Goal: Use online tool/utility: Utilize a website feature to perform a specific function

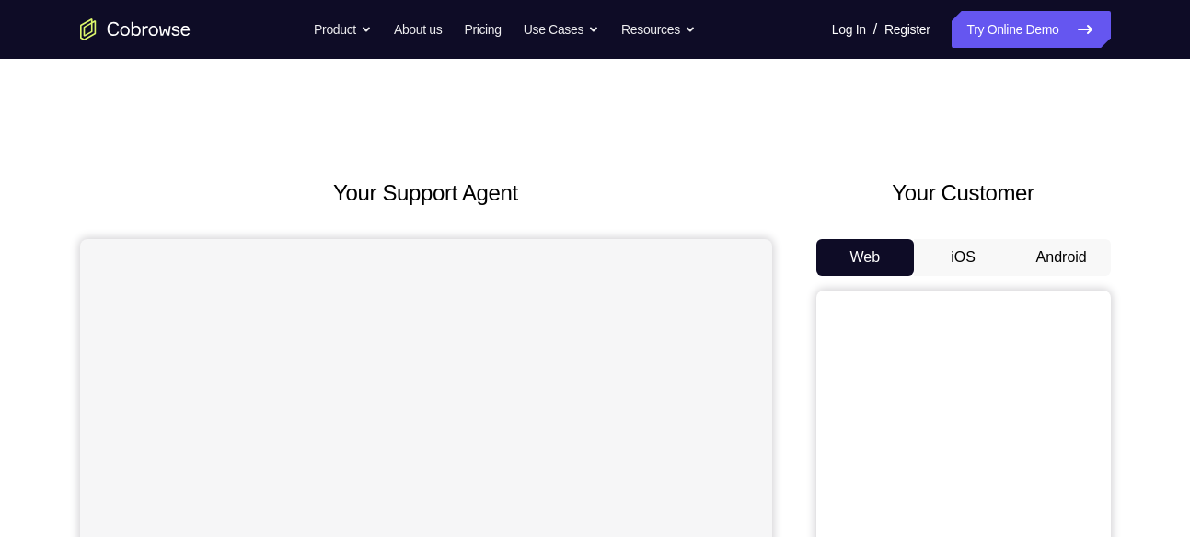
click at [1066, 275] on button "Android" at bounding box center [1061, 257] width 98 height 37
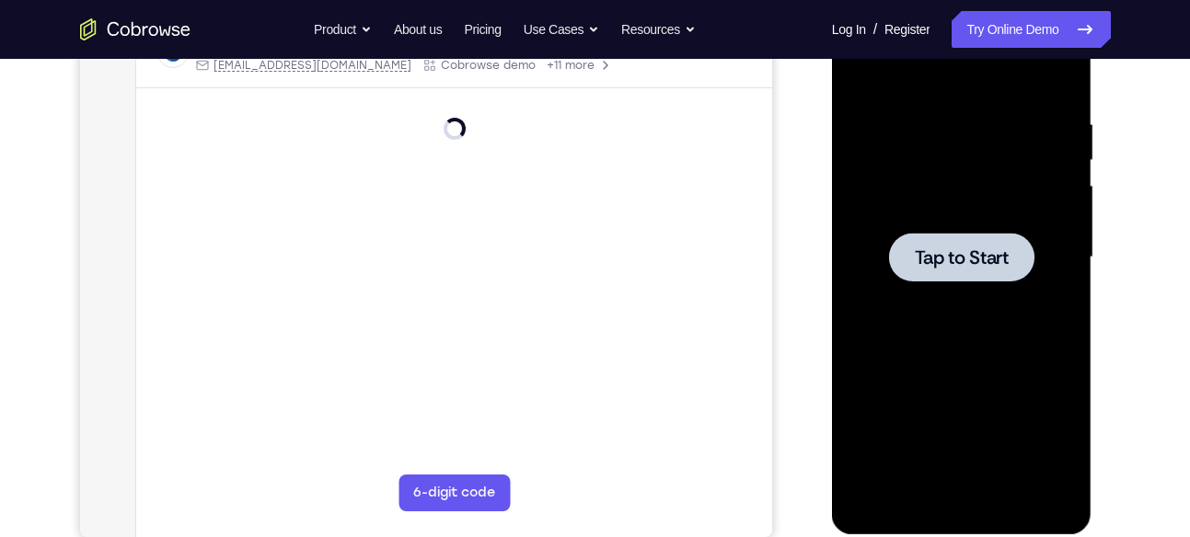
click at [962, 287] on div at bounding box center [962, 257] width 232 height 515
drag, startPoint x: 1620, startPoint y: 3, endPoint x: 962, endPoint y: 287, distance: 716.7
click at [962, 287] on div at bounding box center [962, 257] width 232 height 515
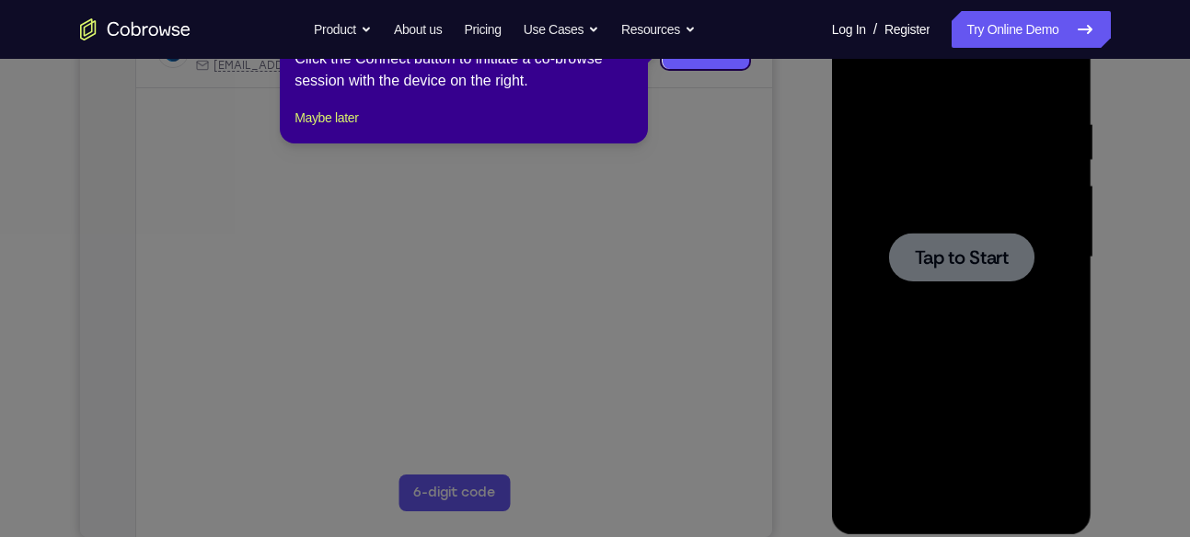
click at [1023, 296] on icon at bounding box center [602, 268] width 1204 height 537
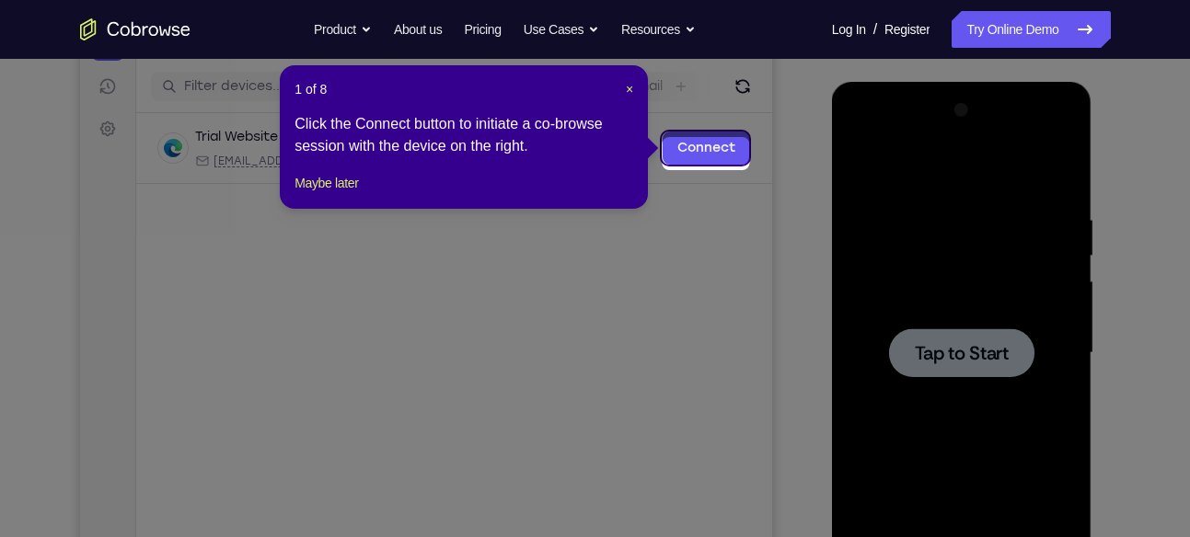
scroll to position [216, 0]
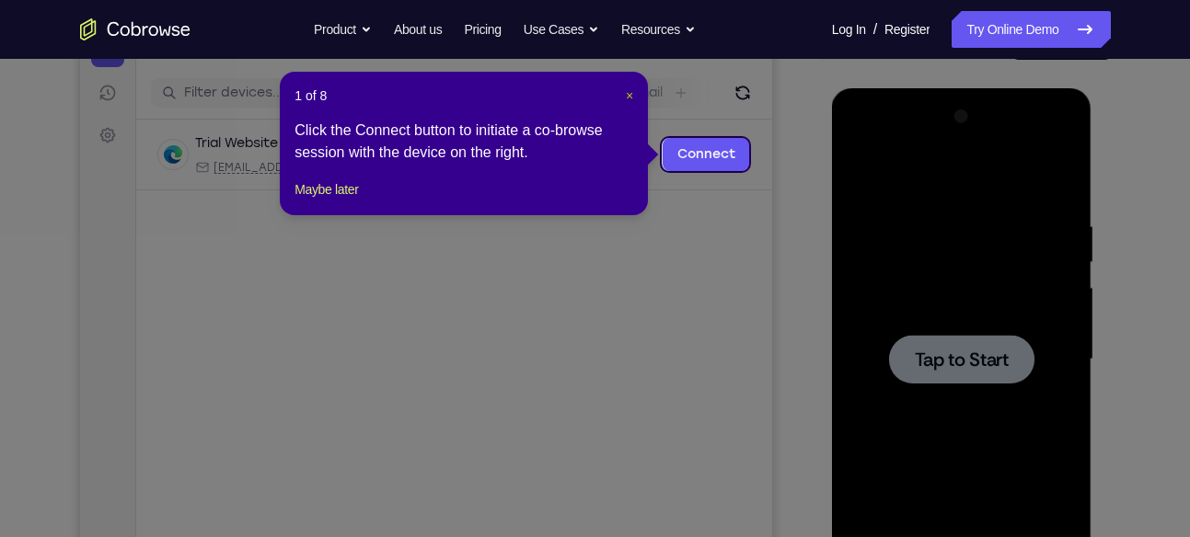
click at [628, 98] on span "×" at bounding box center [629, 95] width 7 height 15
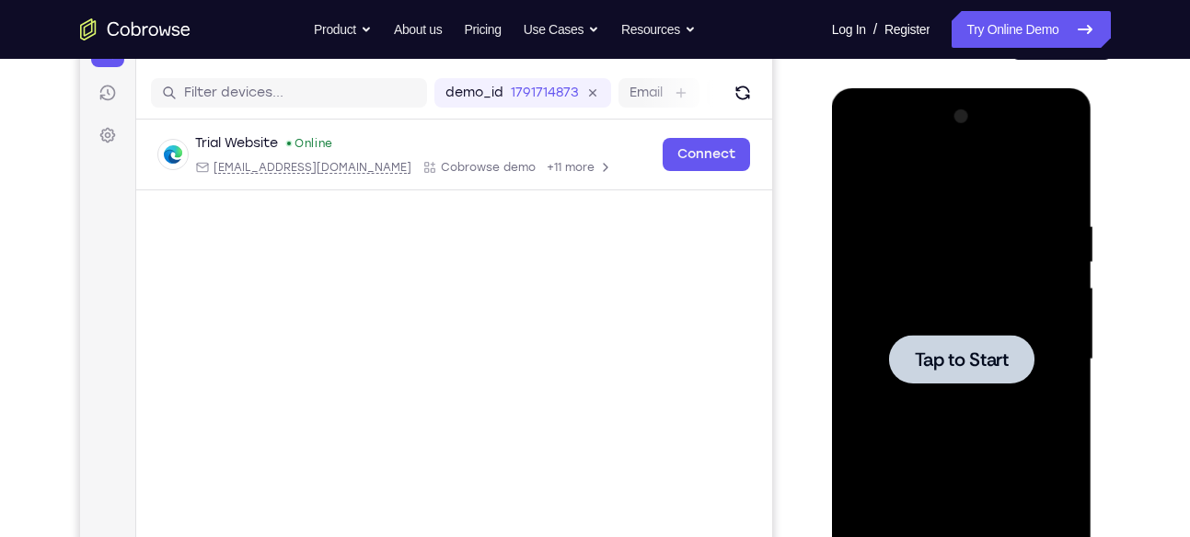
click at [952, 333] on div at bounding box center [962, 359] width 232 height 515
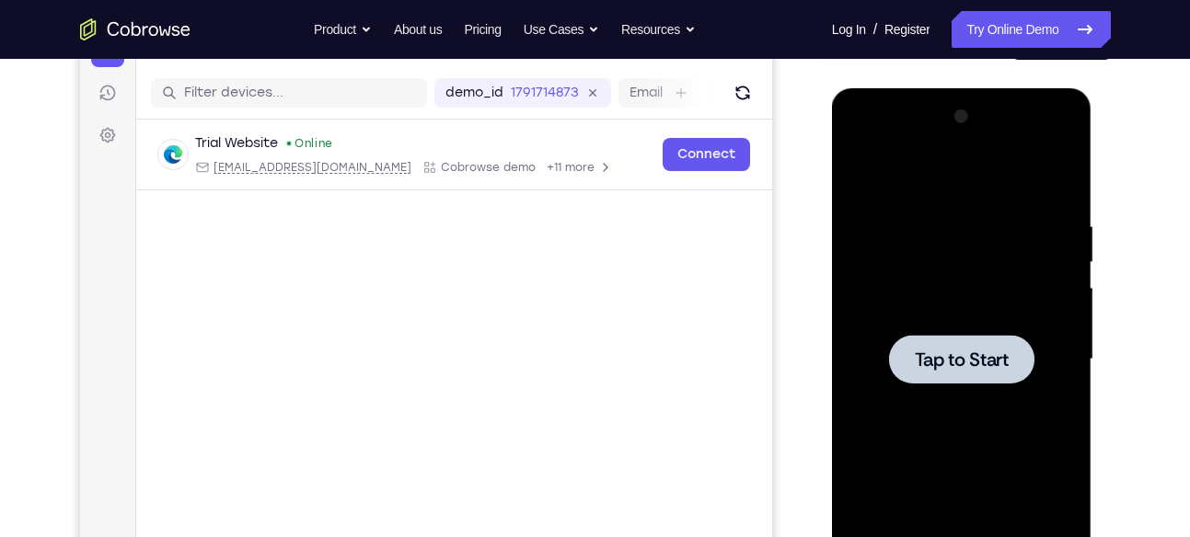
click at [956, 270] on div at bounding box center [962, 359] width 232 height 515
click at [950, 335] on div at bounding box center [961, 359] width 145 height 49
click at [984, 194] on div at bounding box center [962, 359] width 232 height 515
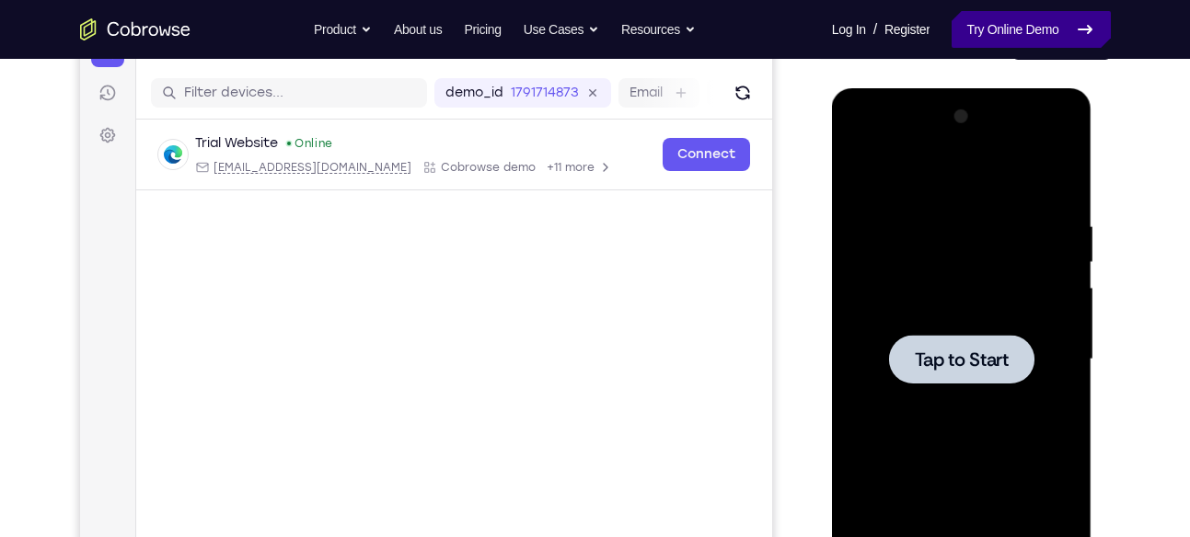
click at [1001, 24] on link "Try Online Demo" at bounding box center [1030, 29] width 158 height 37
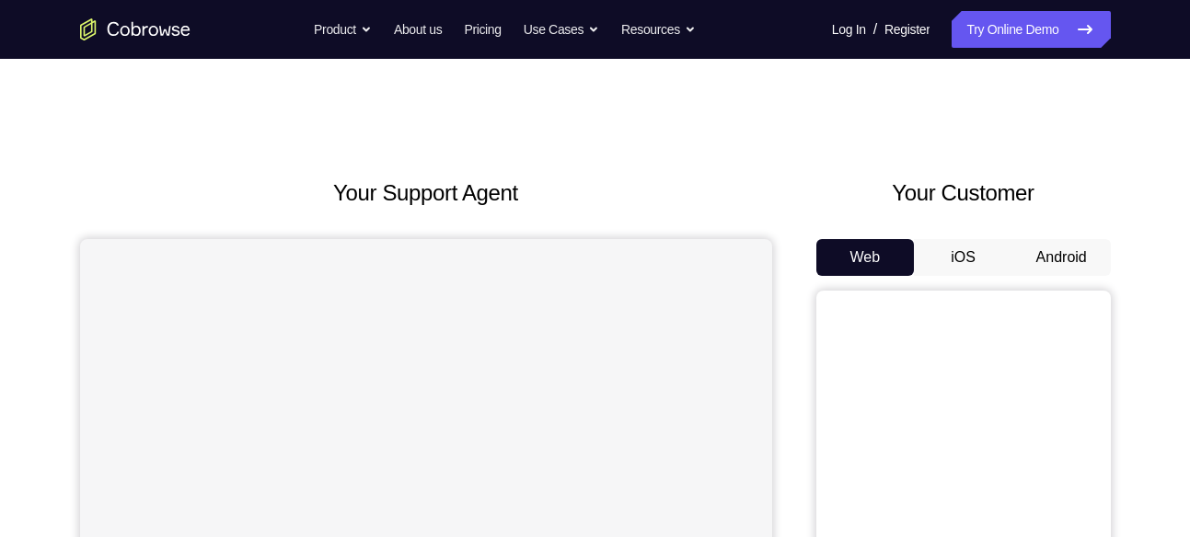
click at [1035, 265] on button "Android" at bounding box center [1061, 257] width 98 height 37
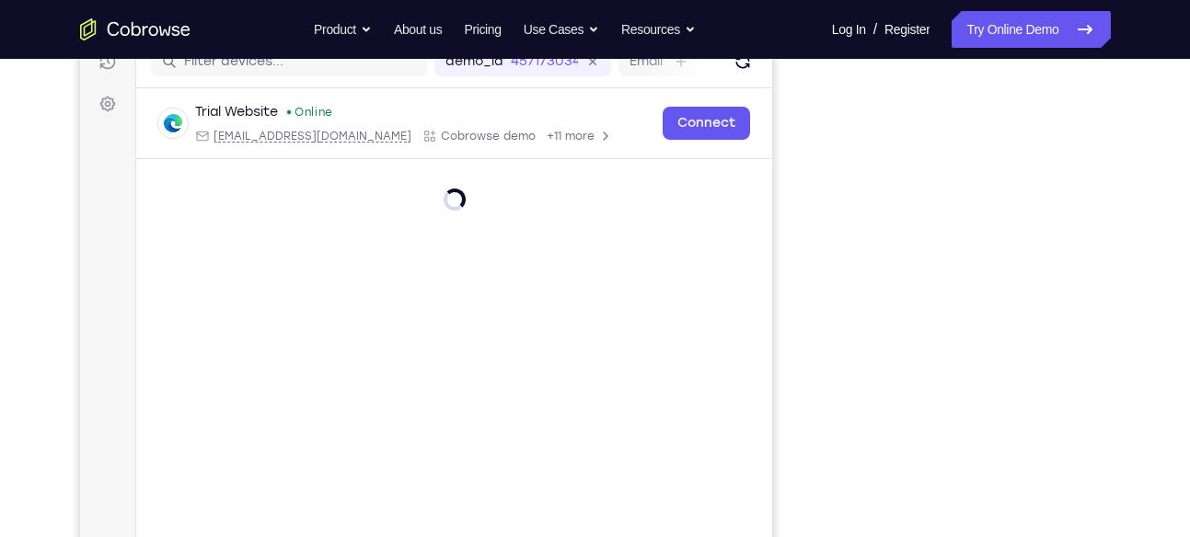
scroll to position [247, 0]
click at [1137, 202] on div "Your Support Agent Your Customer Web iOS Android Next Steps We’d be happy to gi…" at bounding box center [595, 419] width 1178 height 1214
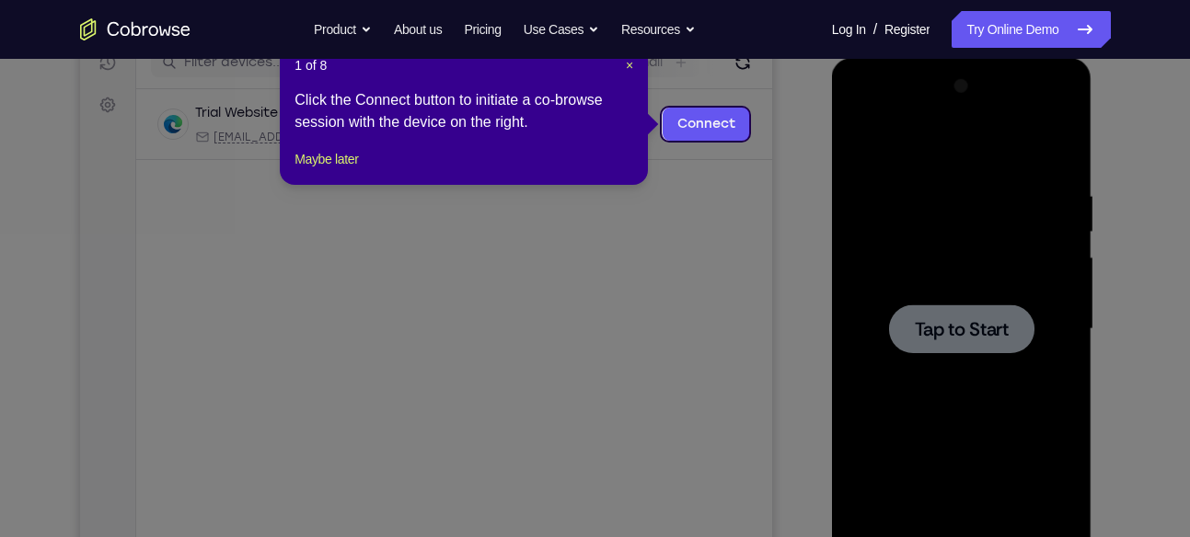
scroll to position [0, 0]
click at [627, 61] on span "×" at bounding box center [629, 65] width 7 height 15
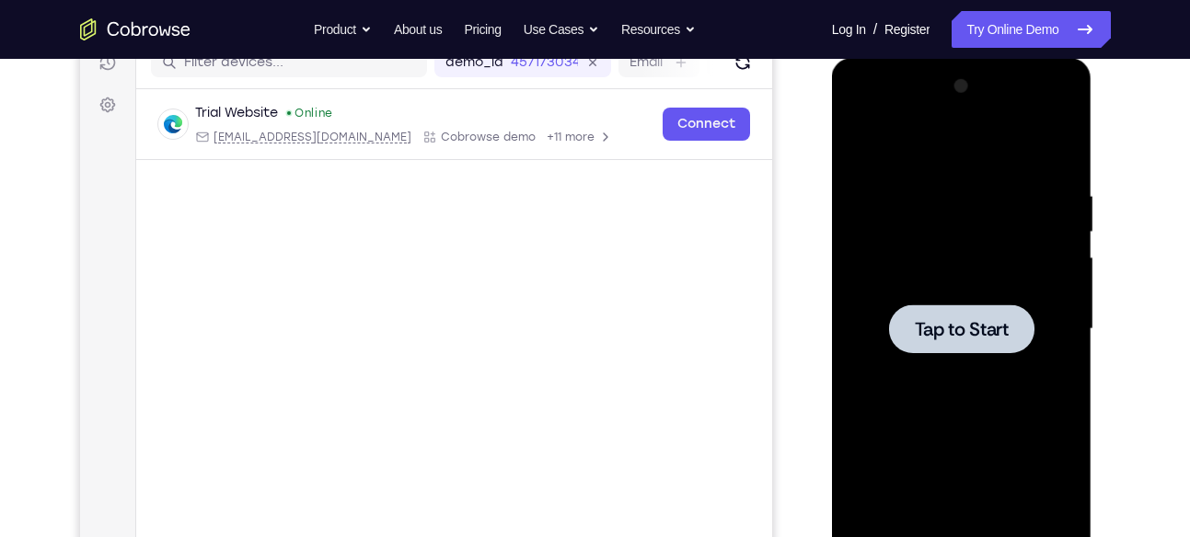
click at [921, 272] on div at bounding box center [962, 329] width 232 height 515
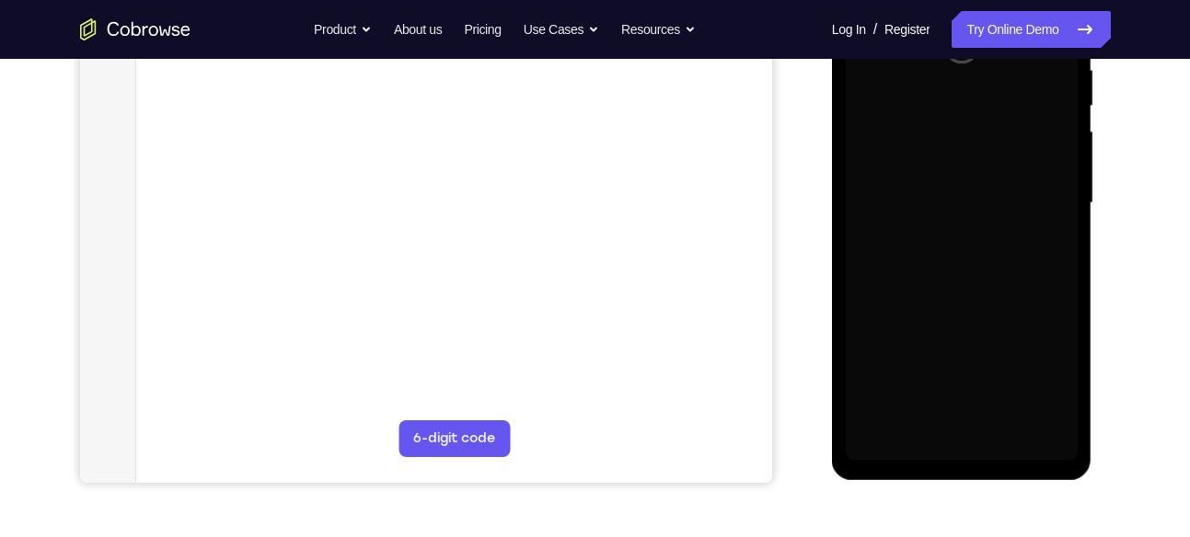
scroll to position [374, 0]
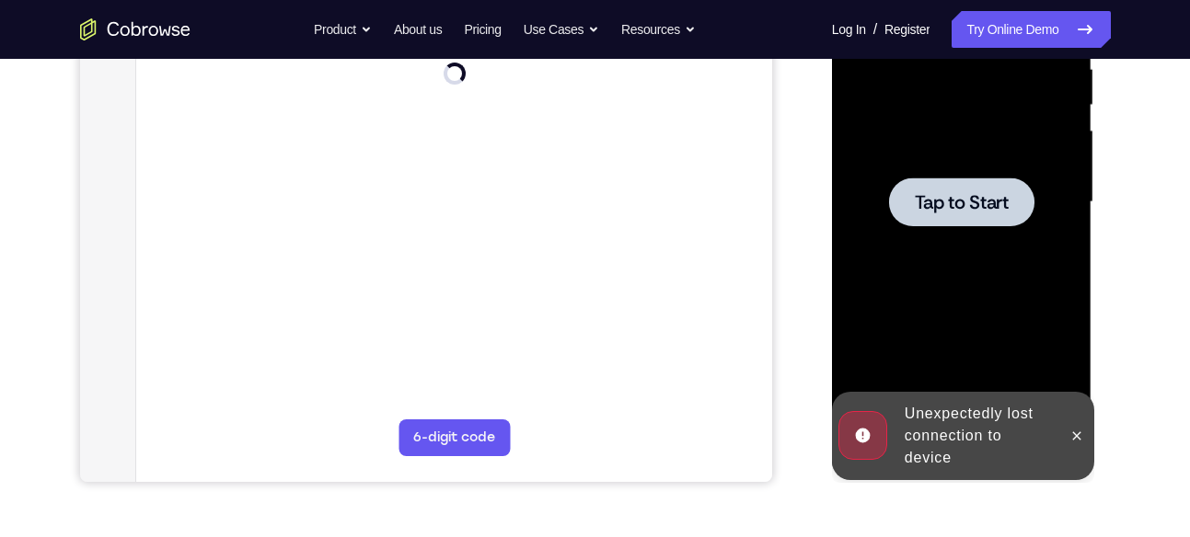
click at [954, 328] on div at bounding box center [962, 202] width 232 height 515
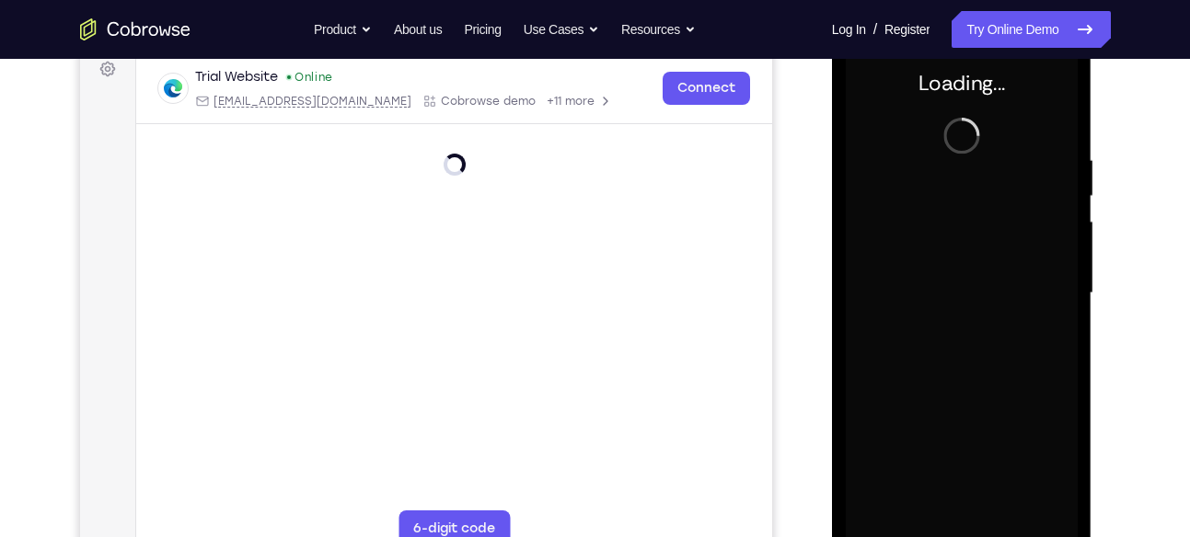
scroll to position [296, 0]
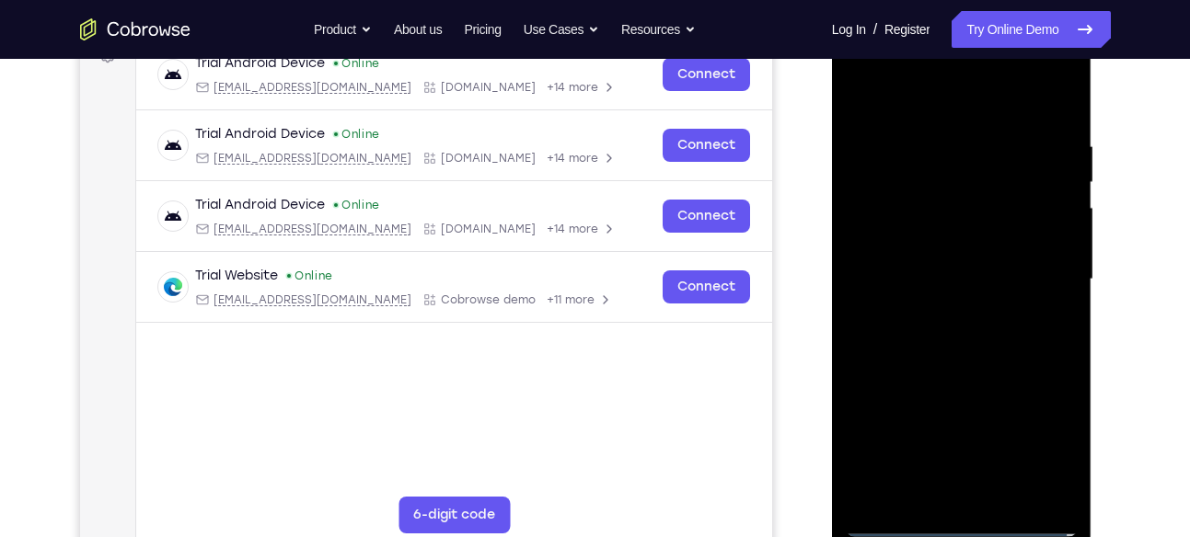
click at [964, 524] on div at bounding box center [962, 279] width 232 height 515
click at [1043, 450] on div at bounding box center [962, 279] width 232 height 515
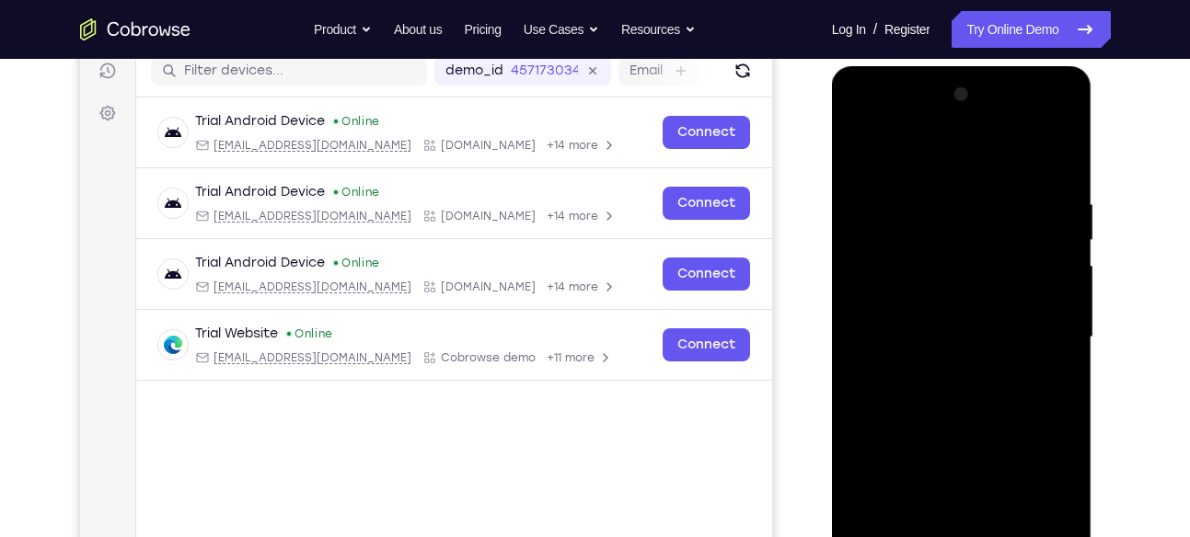
scroll to position [237, 0]
click at [941, 156] on div at bounding box center [962, 338] width 232 height 515
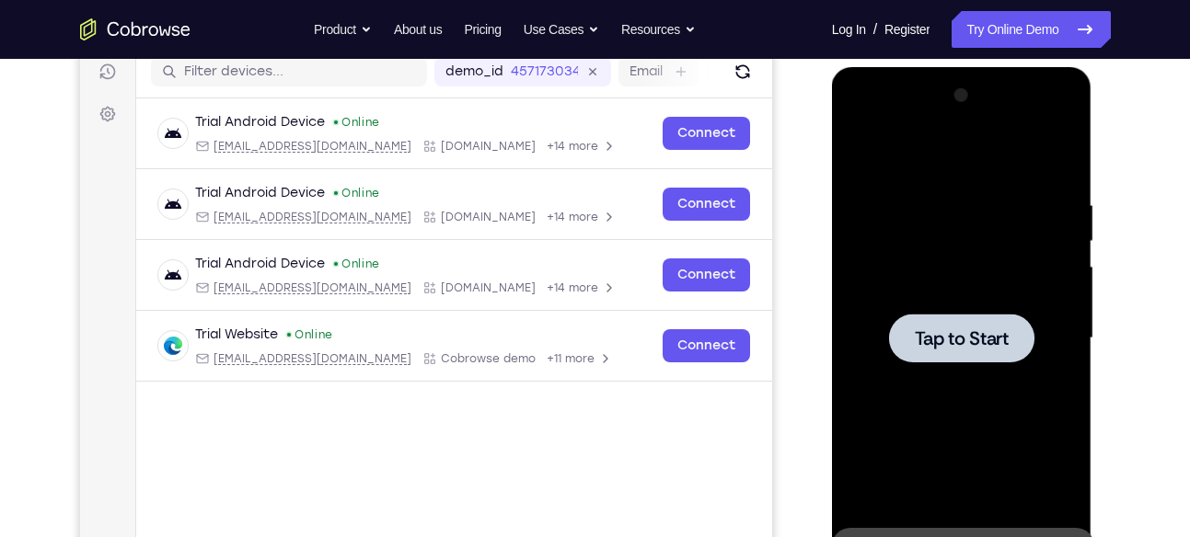
click at [964, 296] on div at bounding box center [962, 338] width 232 height 515
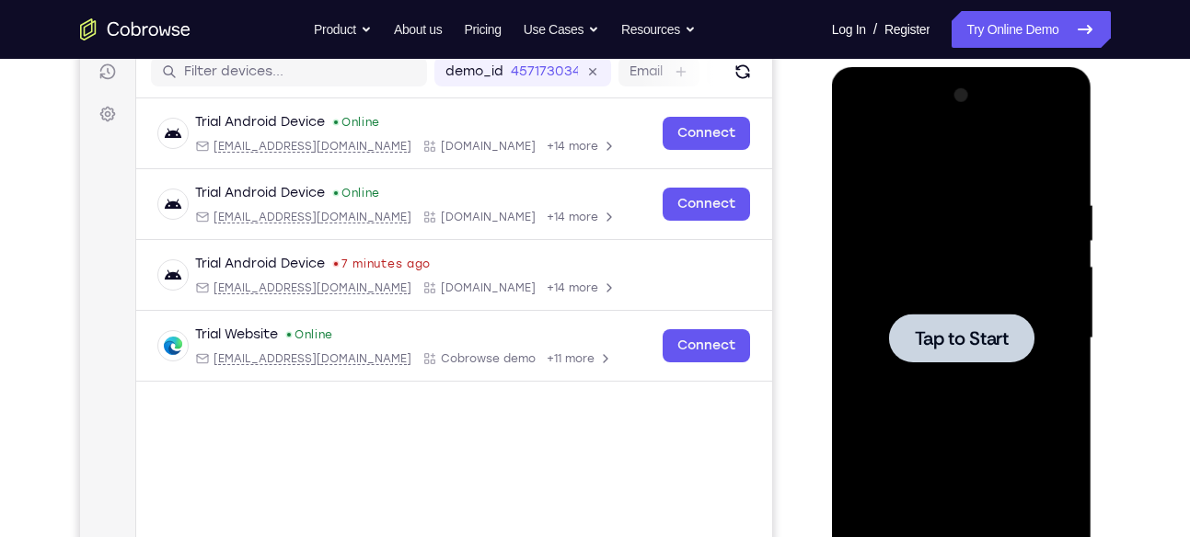
click at [950, 272] on div at bounding box center [962, 338] width 232 height 515
click at [948, 200] on div at bounding box center [962, 338] width 232 height 515
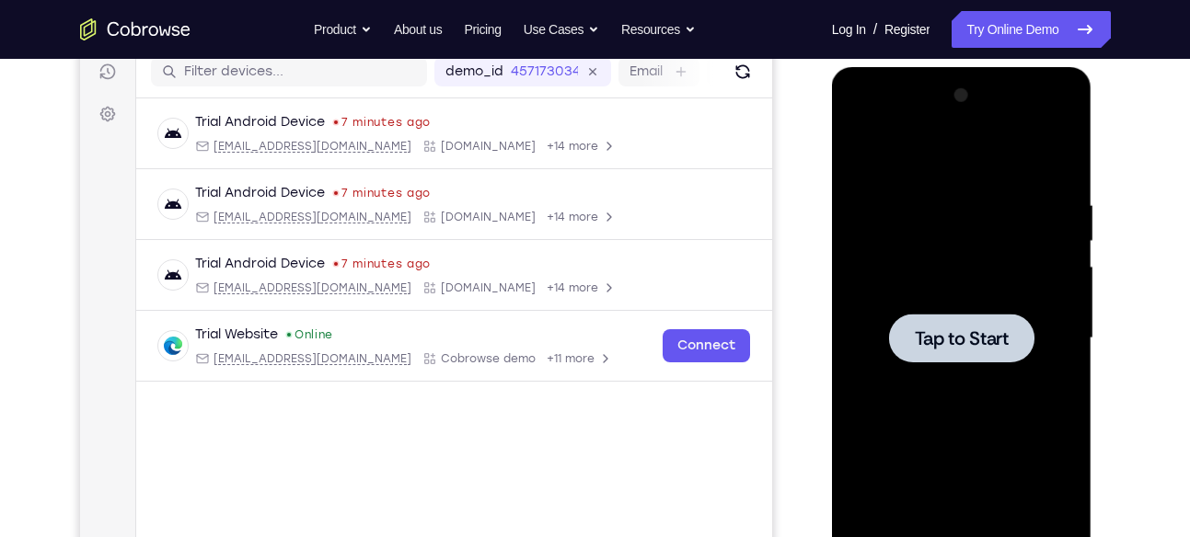
click at [891, 271] on div at bounding box center [962, 338] width 232 height 515
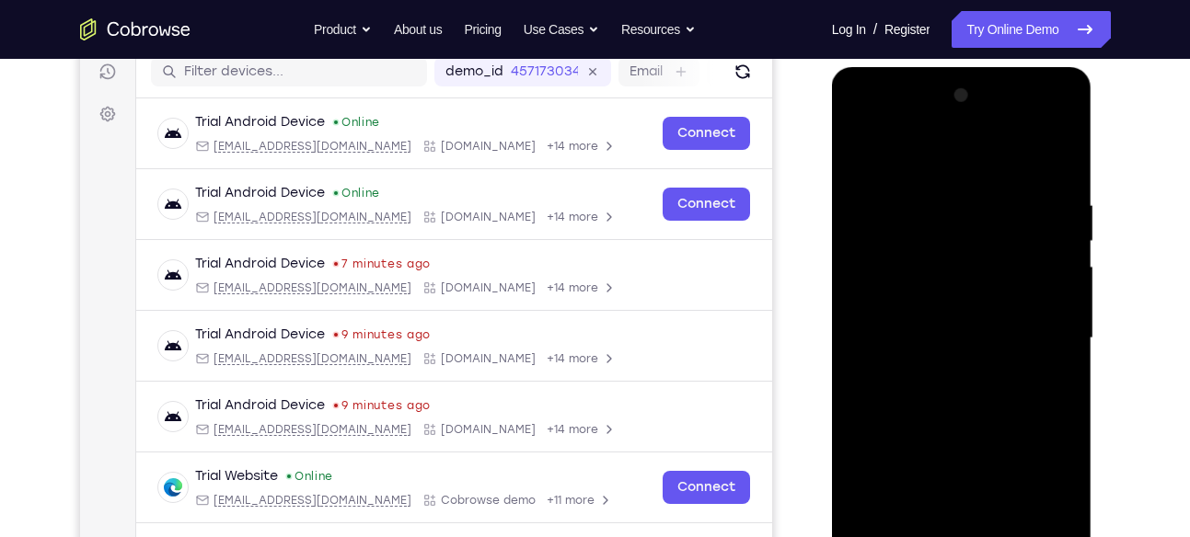
scroll to position [357, 0]
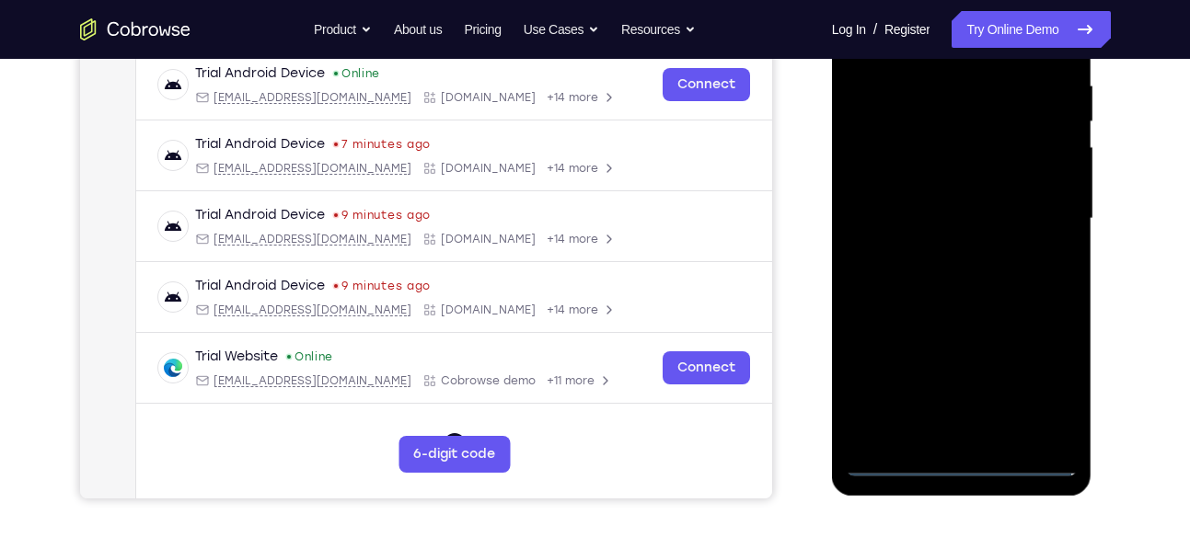
click at [963, 466] on div at bounding box center [962, 218] width 232 height 515
click at [1042, 382] on div at bounding box center [962, 218] width 232 height 515
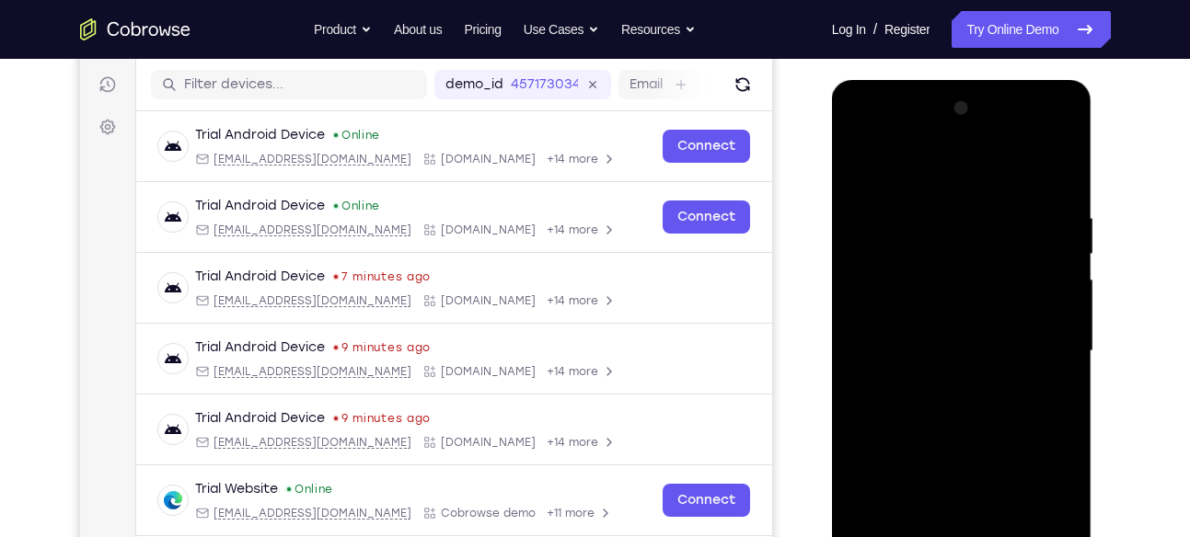
scroll to position [224, 0]
click at [922, 171] on div at bounding box center [962, 352] width 232 height 515
click at [1043, 350] on div at bounding box center [962, 352] width 232 height 515
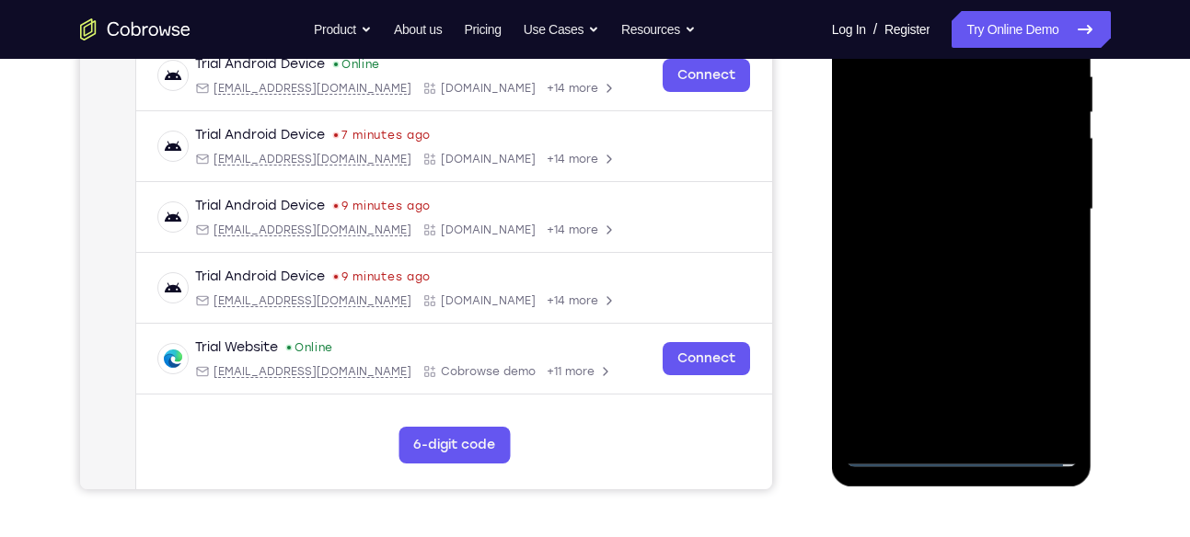
scroll to position [367, 0]
click at [946, 243] on div at bounding box center [962, 208] width 232 height 515
click at [960, 296] on div at bounding box center [962, 208] width 232 height 515
click at [950, 191] on div at bounding box center [962, 208] width 232 height 515
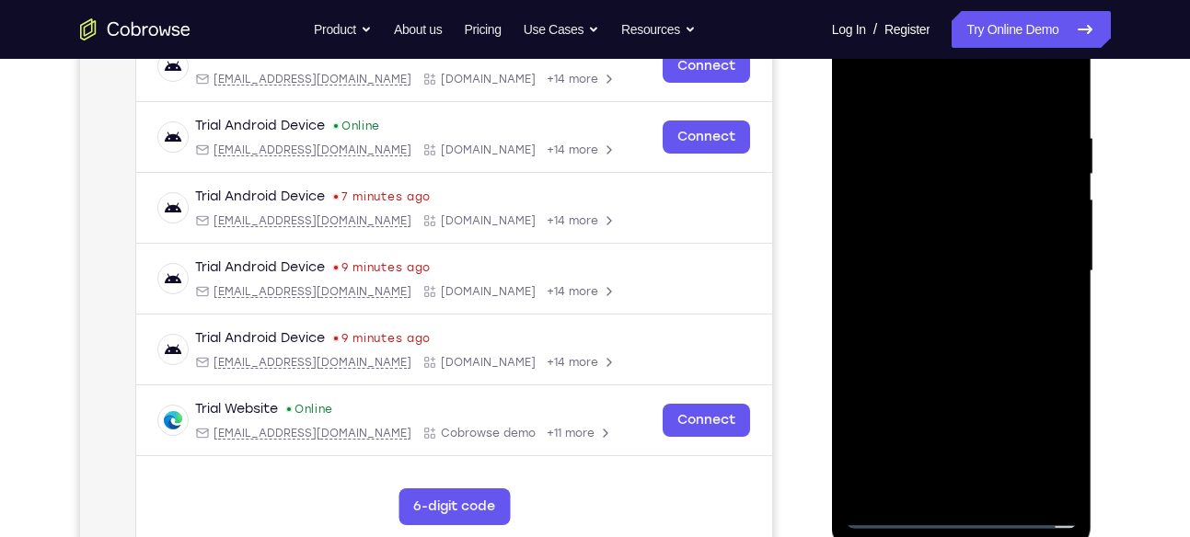
scroll to position [301, 0]
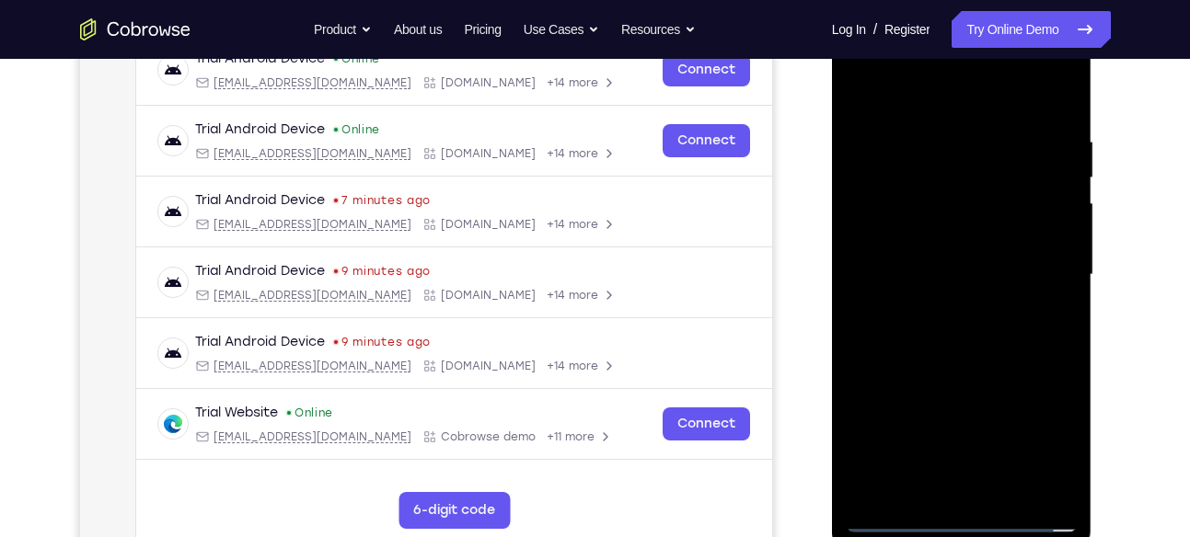
click at [953, 282] on div at bounding box center [962, 274] width 232 height 515
click at [908, 258] on div at bounding box center [962, 274] width 232 height 515
click at [1051, 258] on div at bounding box center [962, 274] width 232 height 515
click at [959, 268] on div at bounding box center [962, 274] width 232 height 515
click at [960, 293] on div at bounding box center [962, 274] width 232 height 515
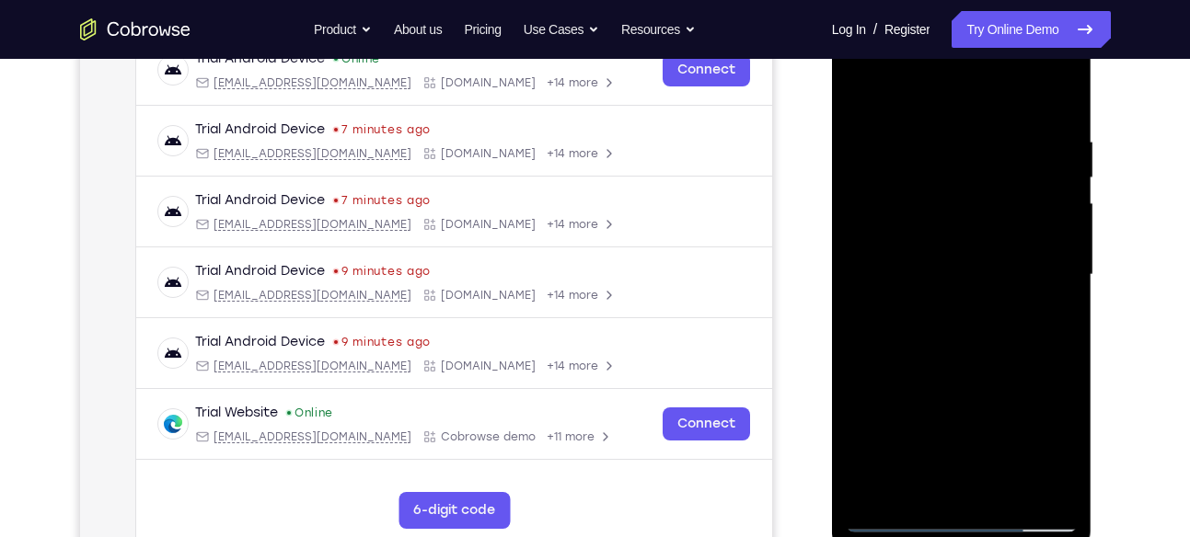
click at [956, 481] on div at bounding box center [962, 274] width 232 height 515
click at [941, 222] on div at bounding box center [962, 274] width 232 height 515
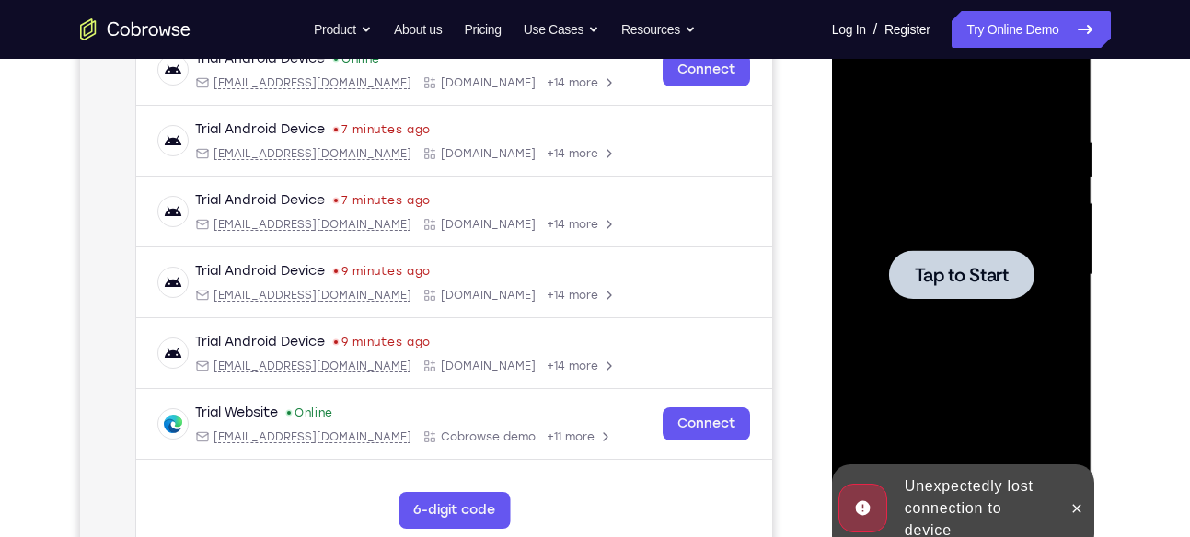
click at [956, 275] on span "Tap to Start" at bounding box center [962, 275] width 94 height 18
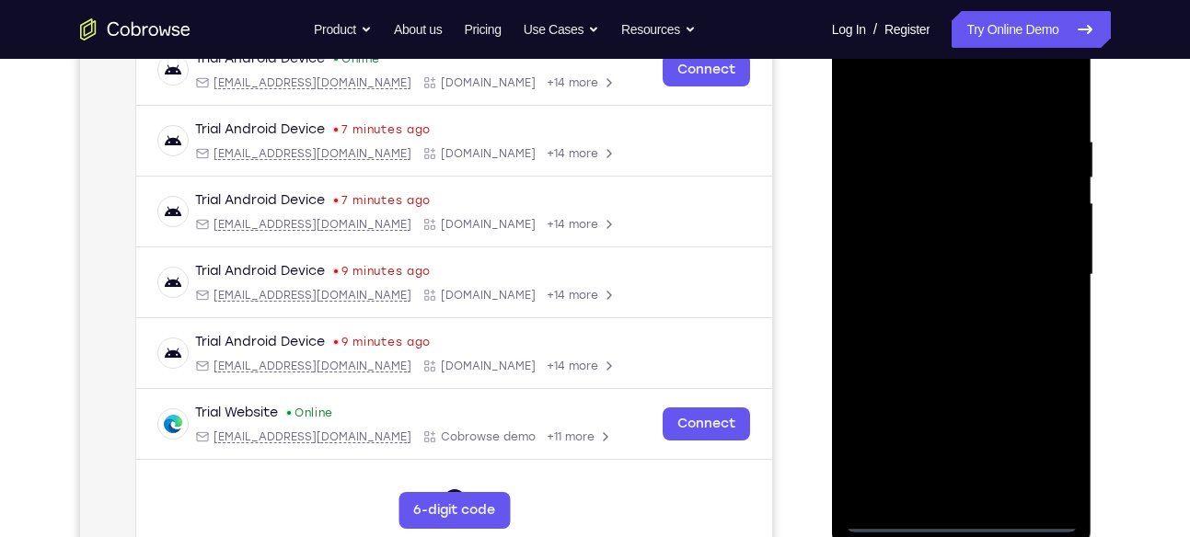
click at [961, 513] on div at bounding box center [962, 274] width 232 height 515
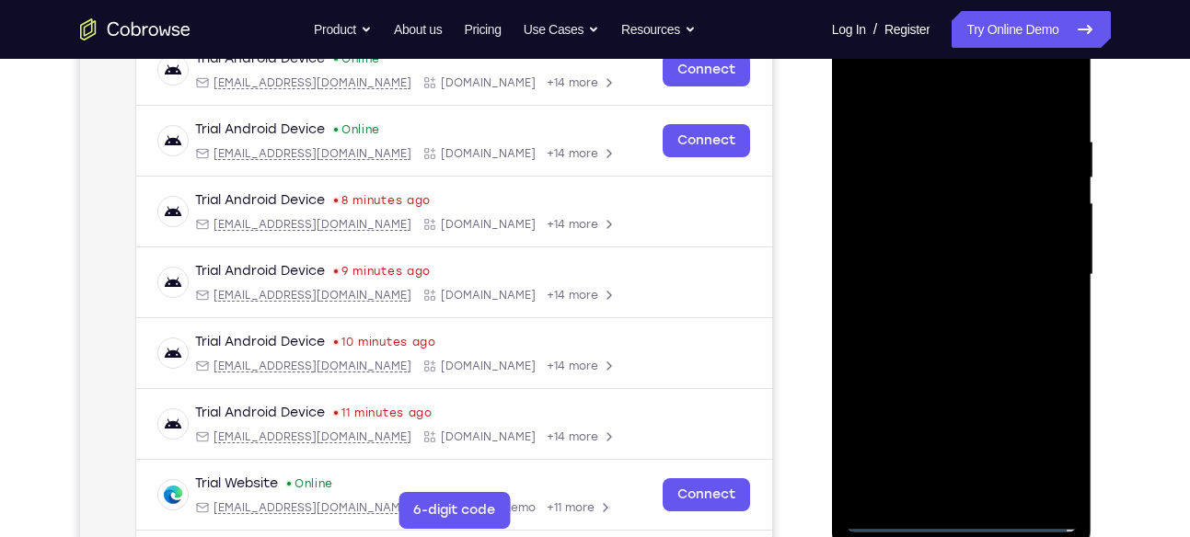
click at [1055, 433] on div at bounding box center [962, 274] width 232 height 515
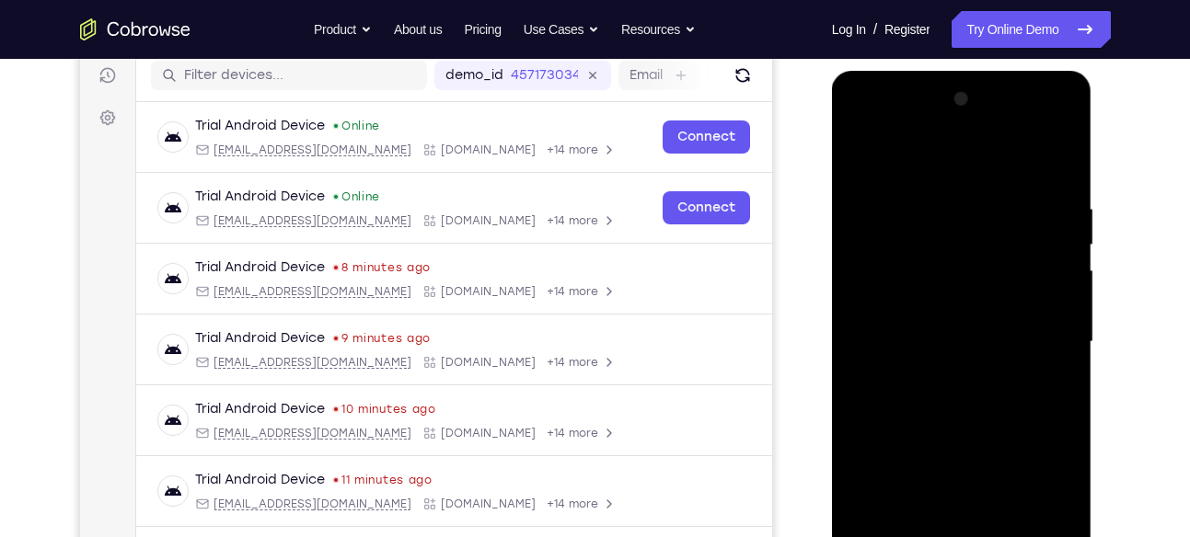
scroll to position [233, 0]
click at [890, 159] on div at bounding box center [962, 343] width 232 height 515
click at [888, 288] on div at bounding box center [962, 343] width 232 height 515
click at [926, 341] on div at bounding box center [962, 343] width 232 height 515
click at [933, 328] on div at bounding box center [962, 343] width 232 height 515
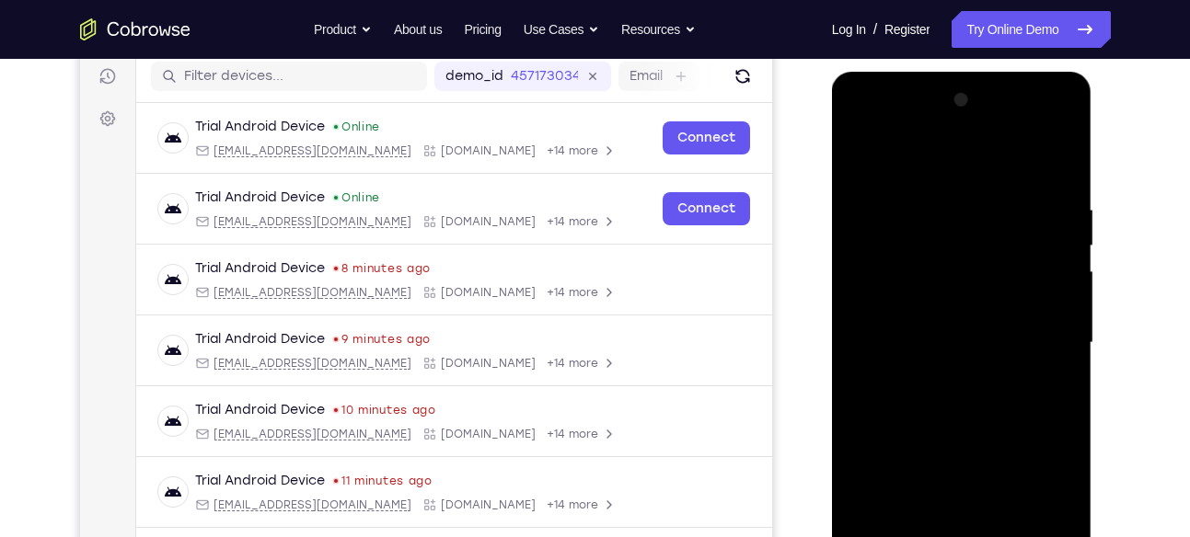
click at [946, 362] on div at bounding box center [962, 343] width 232 height 515
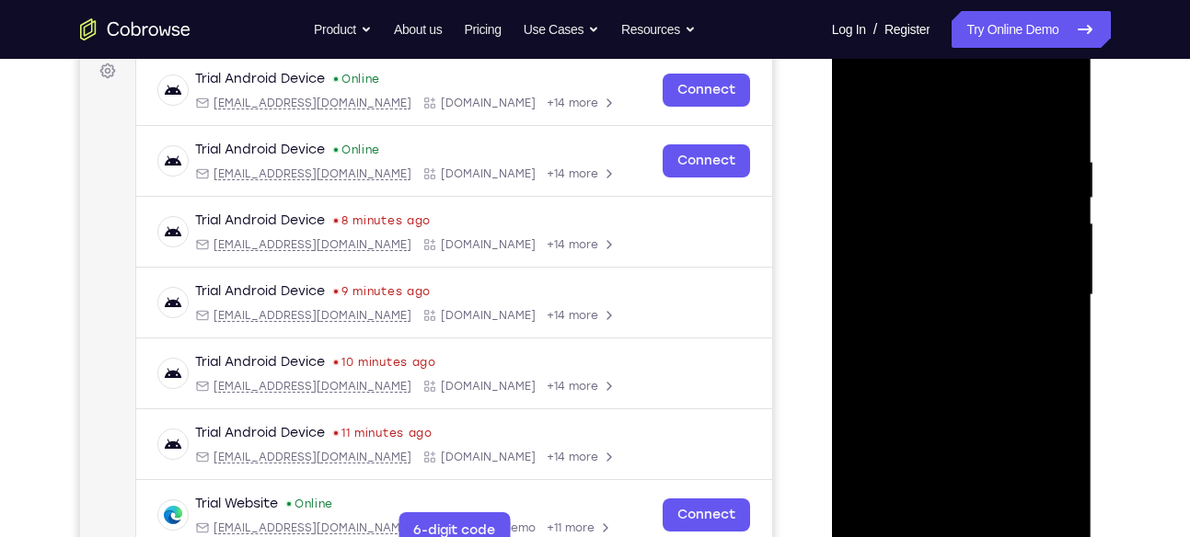
scroll to position [295, 0]
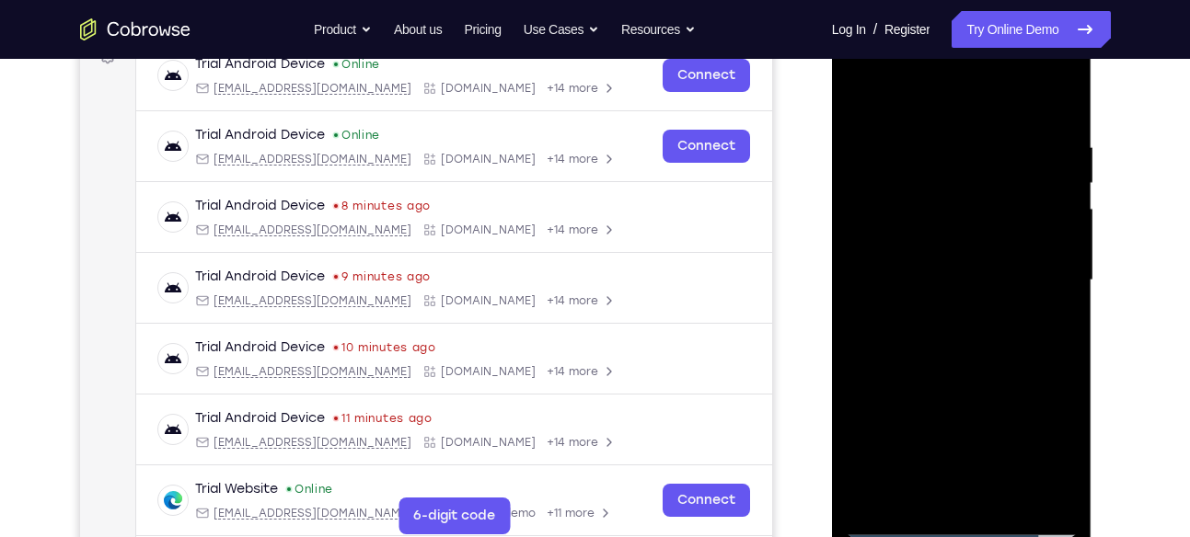
click at [965, 490] on div at bounding box center [962, 280] width 232 height 515
click at [1033, 87] on div at bounding box center [962, 280] width 232 height 515
click at [896, 152] on div at bounding box center [962, 280] width 232 height 515
click at [1040, 69] on div at bounding box center [962, 280] width 232 height 515
click at [883, 61] on div at bounding box center [962, 280] width 232 height 515
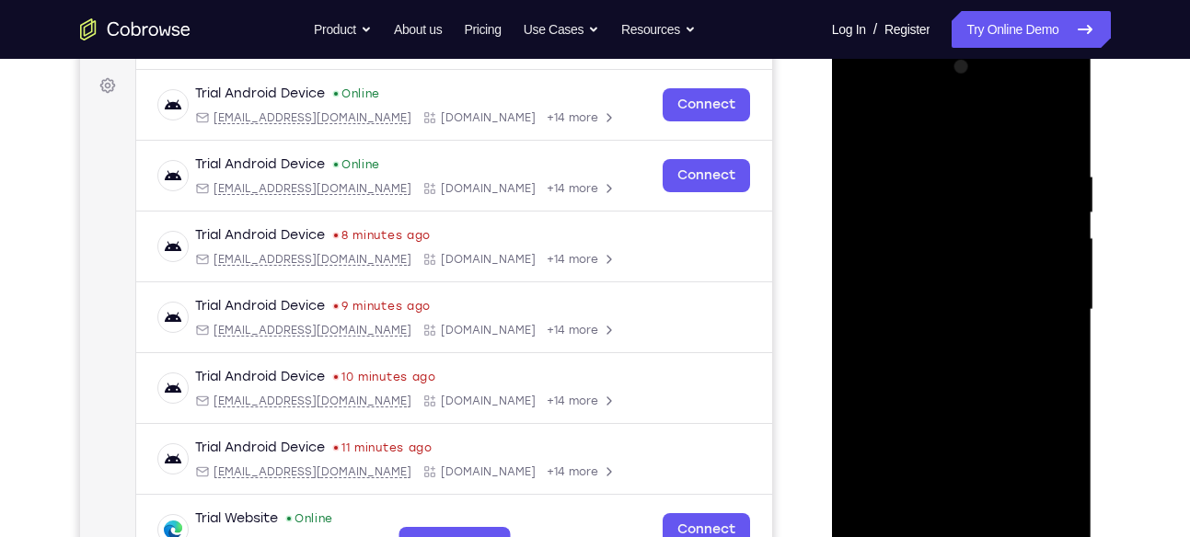
scroll to position [262, 0]
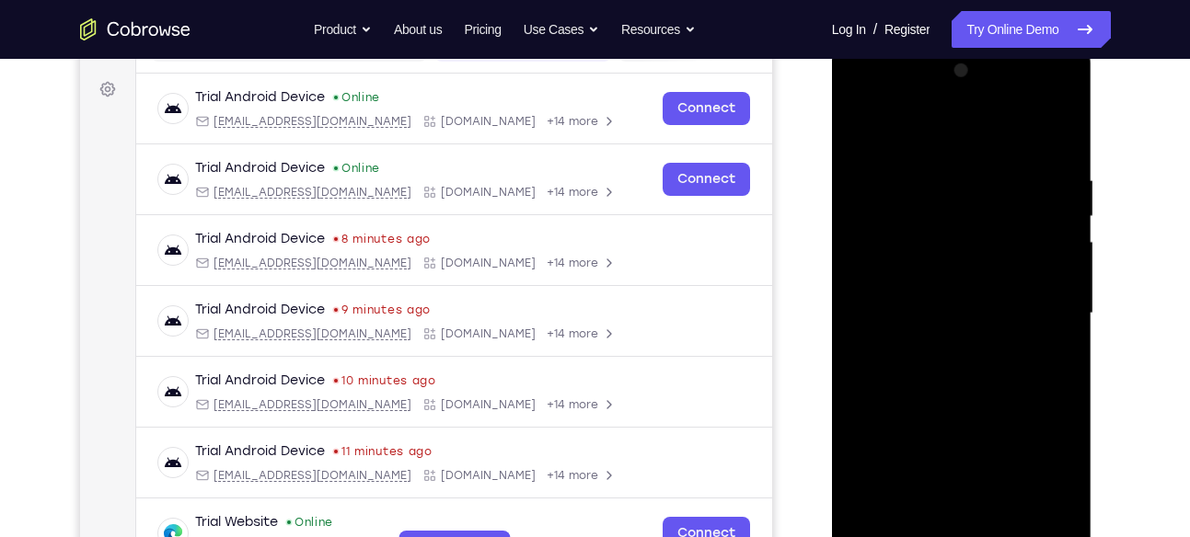
click at [1045, 305] on div at bounding box center [962, 313] width 232 height 515
click at [948, 343] on div at bounding box center [962, 313] width 232 height 515
click at [958, 224] on div at bounding box center [962, 313] width 232 height 515
click at [1036, 270] on div at bounding box center [962, 313] width 232 height 515
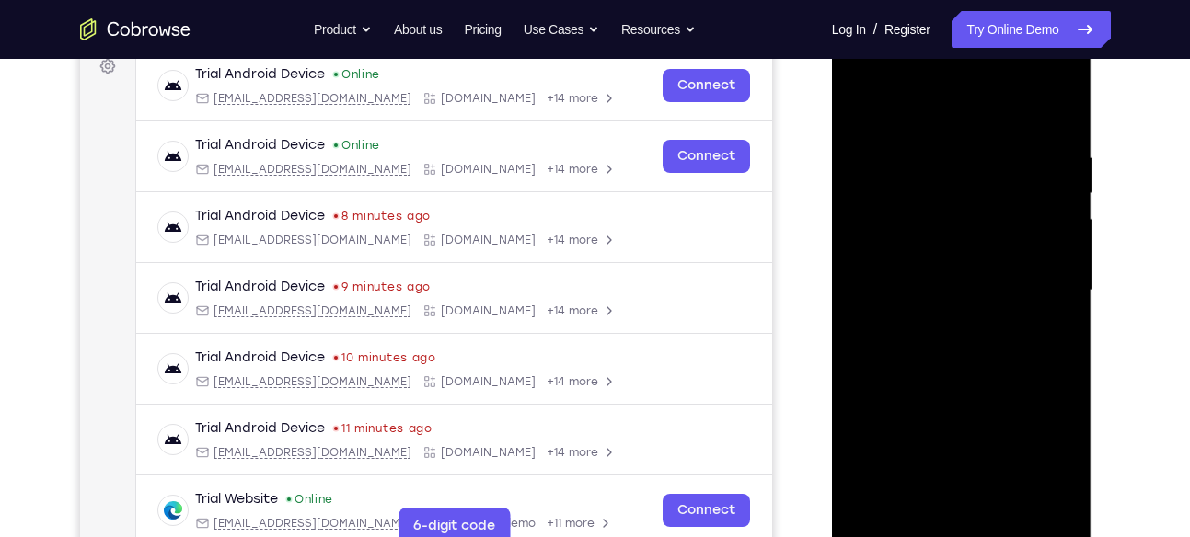
scroll to position [286, 0]
click at [924, 510] on div at bounding box center [962, 289] width 232 height 515
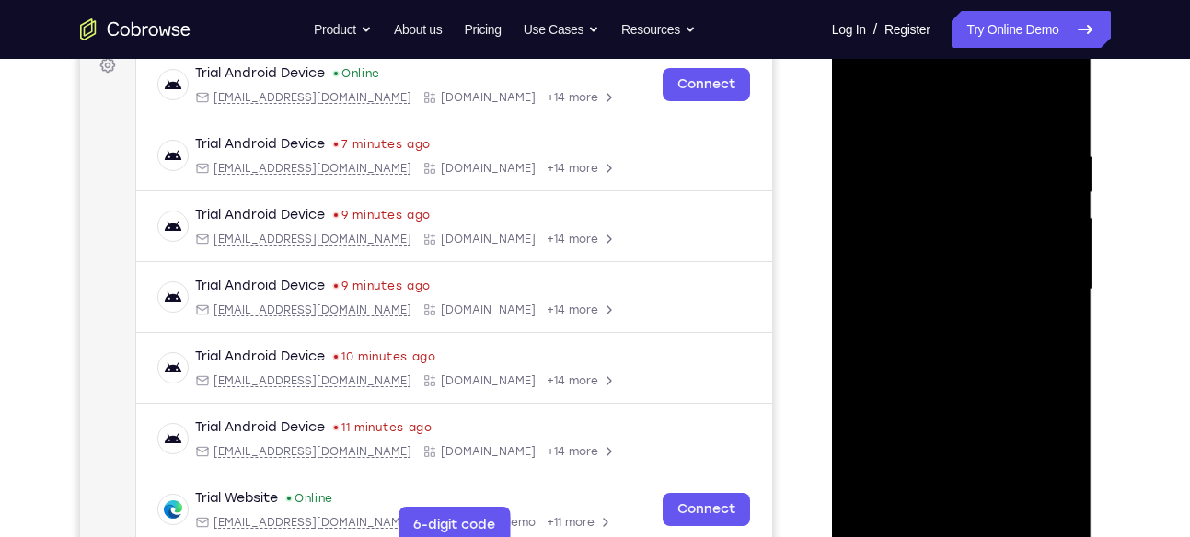
click at [944, 99] on div at bounding box center [962, 289] width 232 height 515
click at [907, 156] on div at bounding box center [962, 289] width 232 height 515
click at [916, 509] on div at bounding box center [962, 289] width 232 height 515
click at [926, 100] on div at bounding box center [962, 289] width 232 height 515
click at [907, 222] on div at bounding box center [962, 289] width 232 height 515
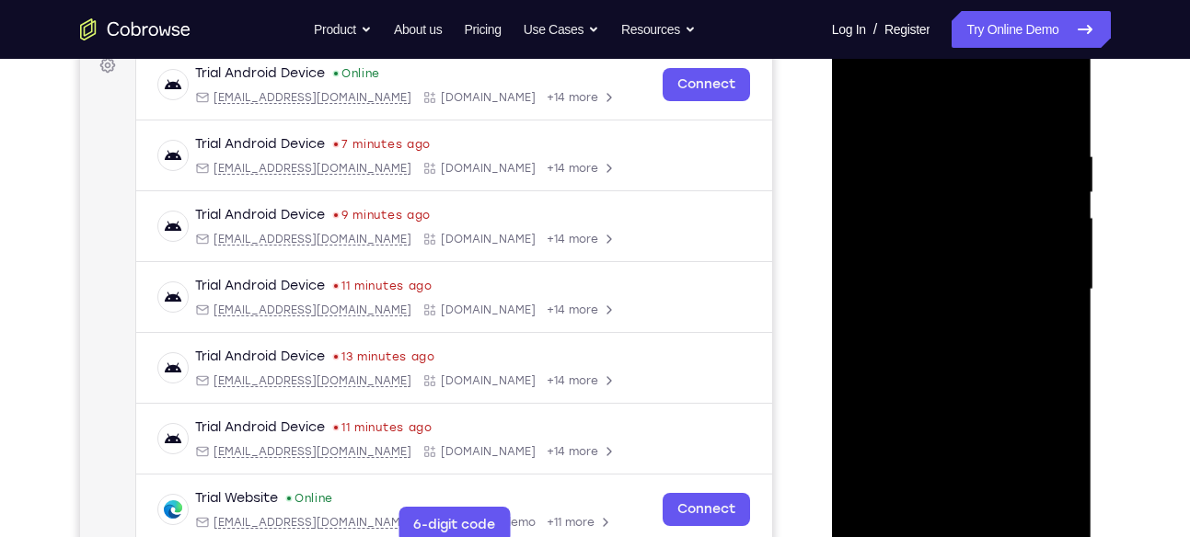
click at [988, 443] on div at bounding box center [962, 289] width 232 height 515
click at [1013, 504] on div at bounding box center [962, 289] width 232 height 515
click at [945, 388] on div at bounding box center [962, 289] width 232 height 515
click at [957, 275] on div at bounding box center [962, 289] width 232 height 515
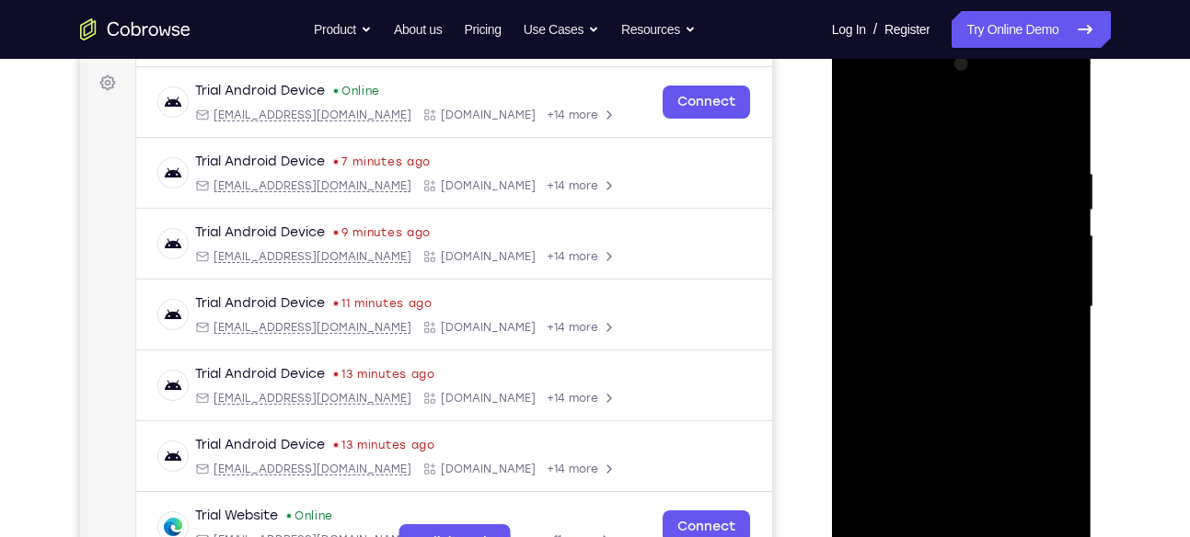
scroll to position [267, 0]
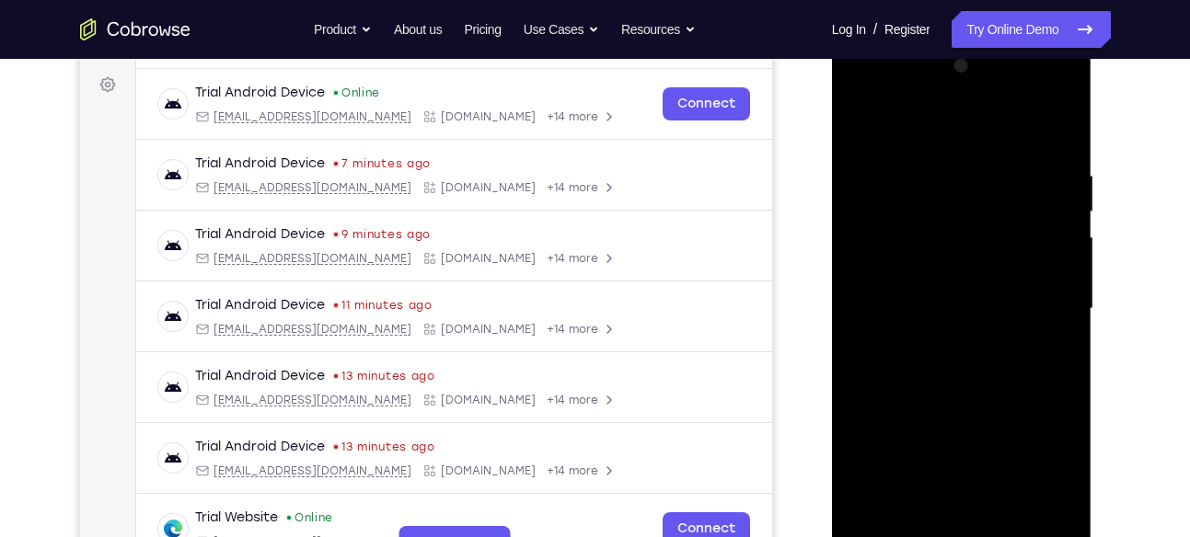
click at [909, 236] on div at bounding box center [962, 309] width 232 height 515
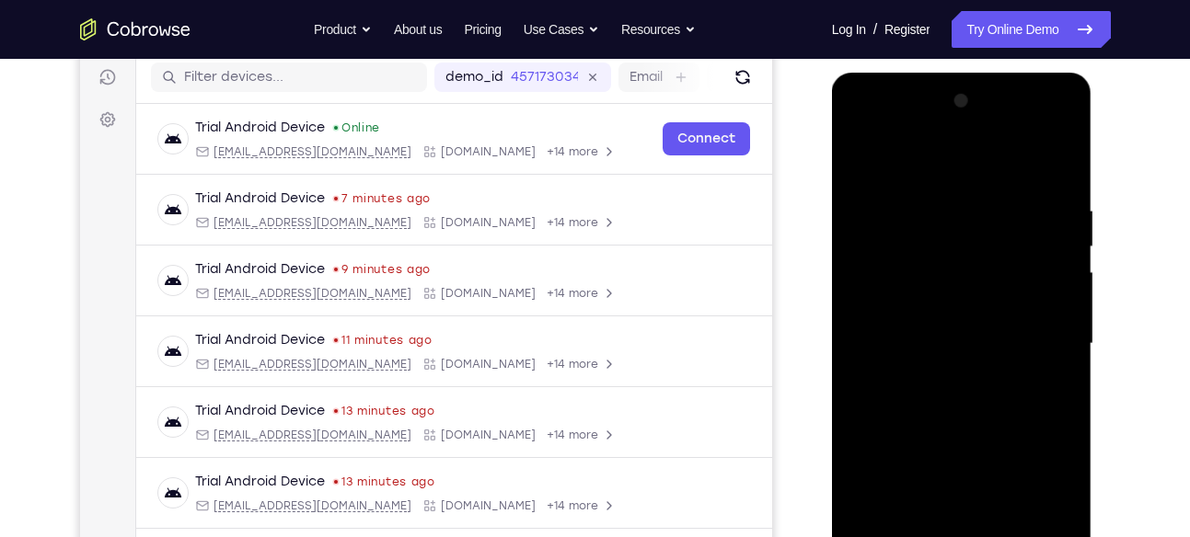
scroll to position [229, 0]
